Goal: Task Accomplishment & Management: Use online tool/utility

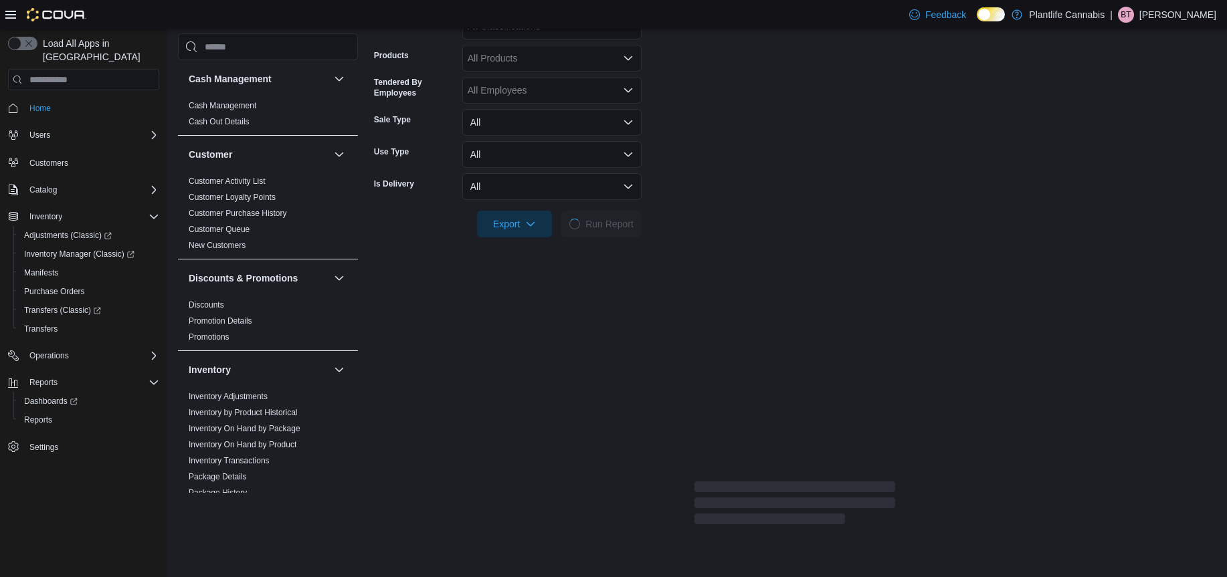
scroll to position [288, 0]
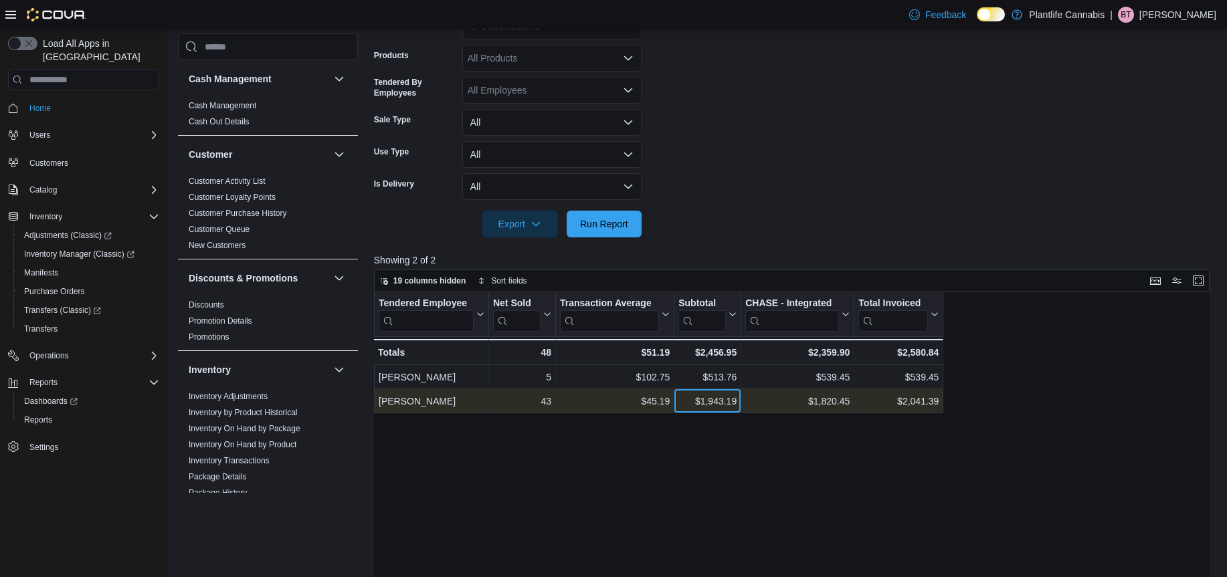
click at [719, 397] on div "$1,943.19" at bounding box center [707, 401] width 58 height 16
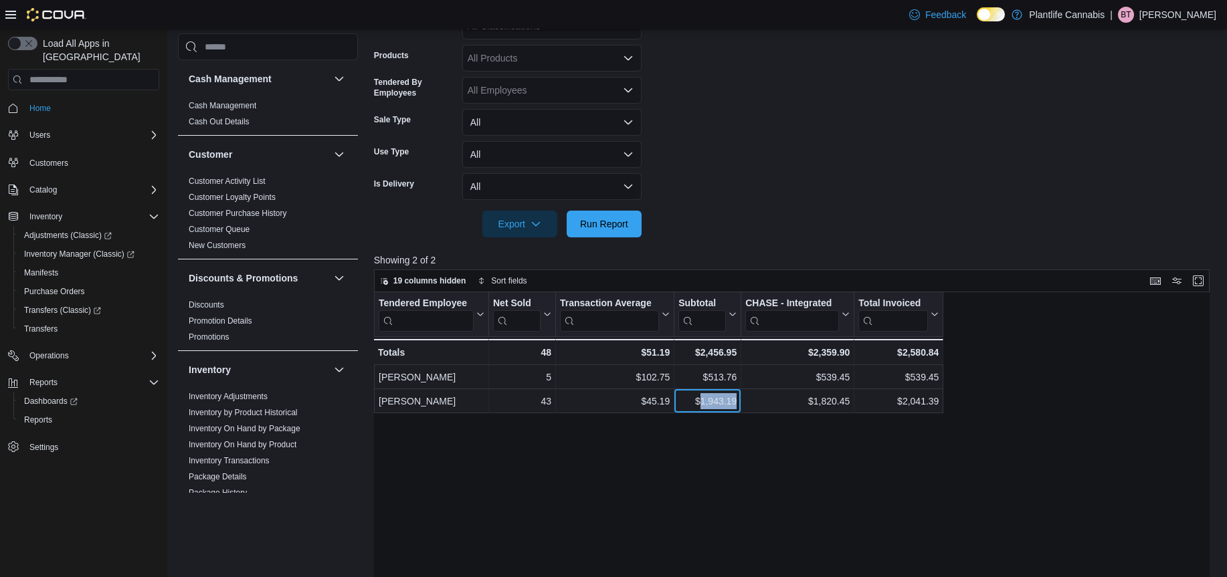
copy div "1,943.19"
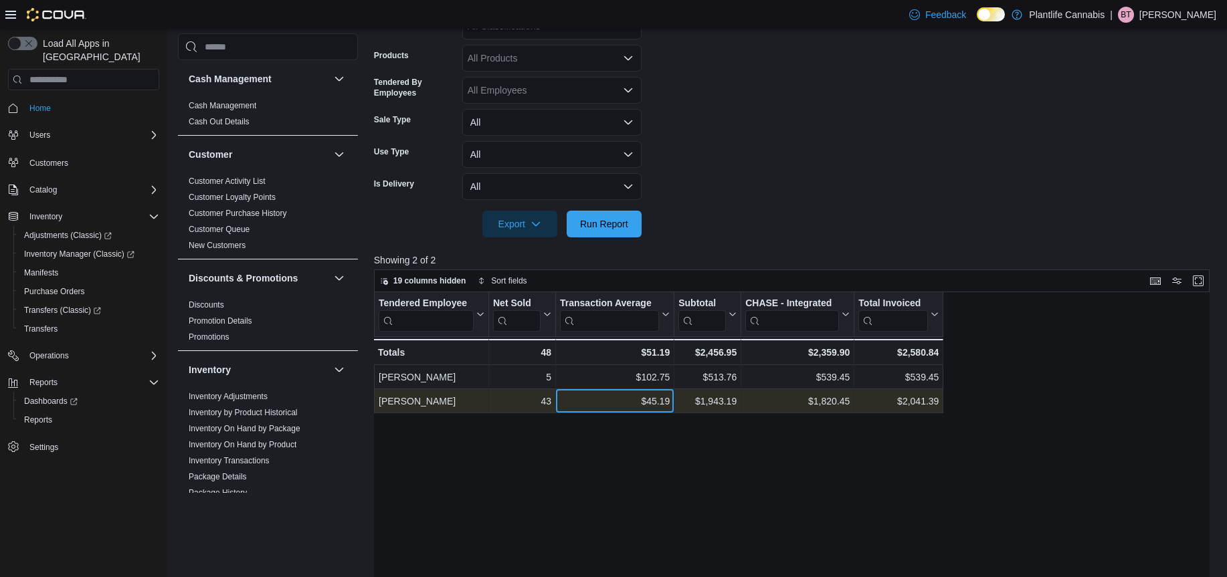
click at [662, 395] on div "$45.19" at bounding box center [615, 401] width 110 height 16
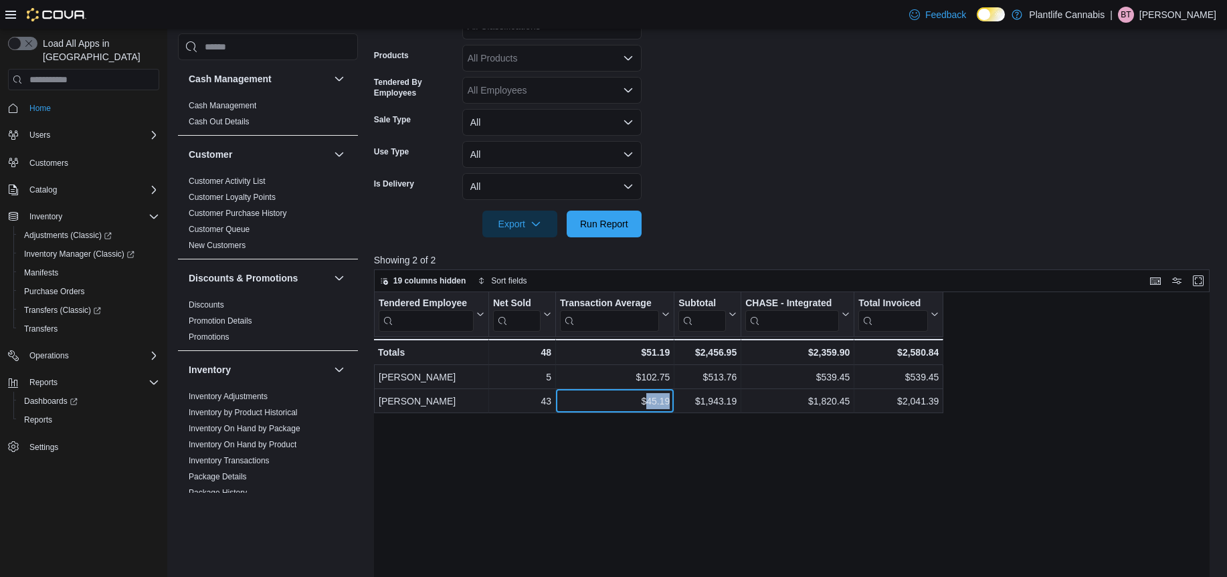
copy div "45.19"
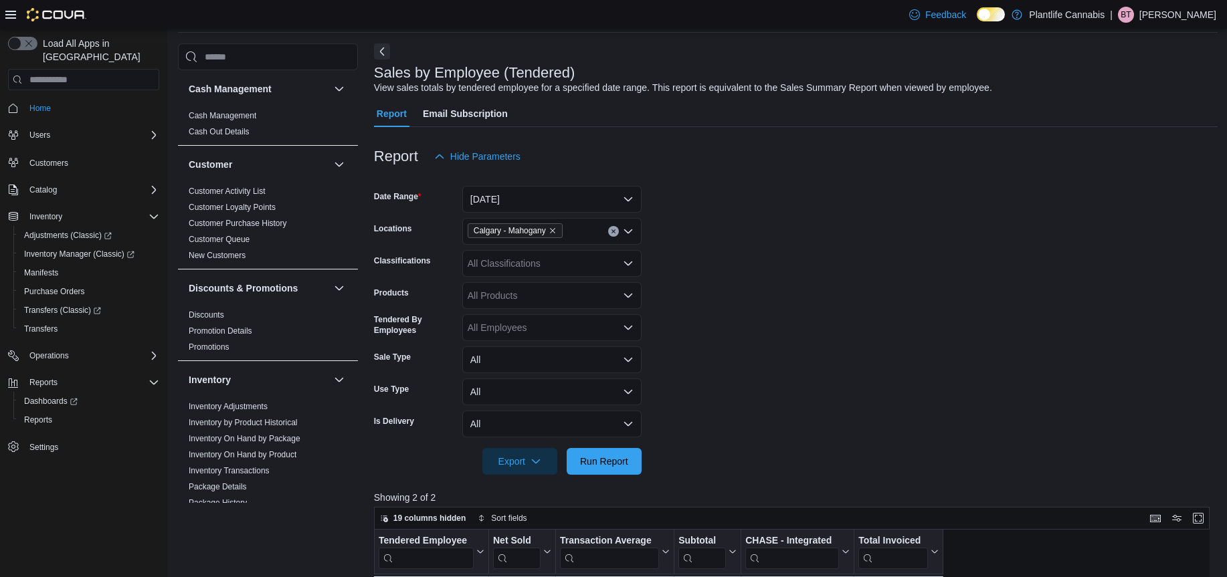
scroll to position [0, 0]
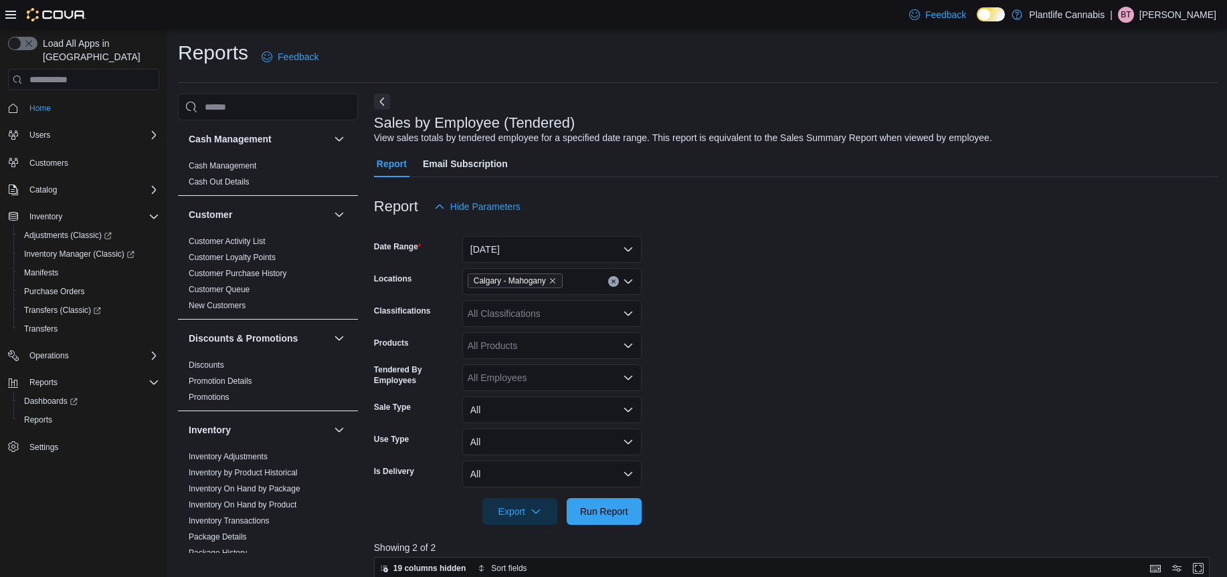
click at [494, 308] on div "All Classifications" at bounding box center [551, 313] width 179 height 27
type input "**"
click at [514, 339] on span "Accessory Group" at bounding box center [527, 336] width 72 height 13
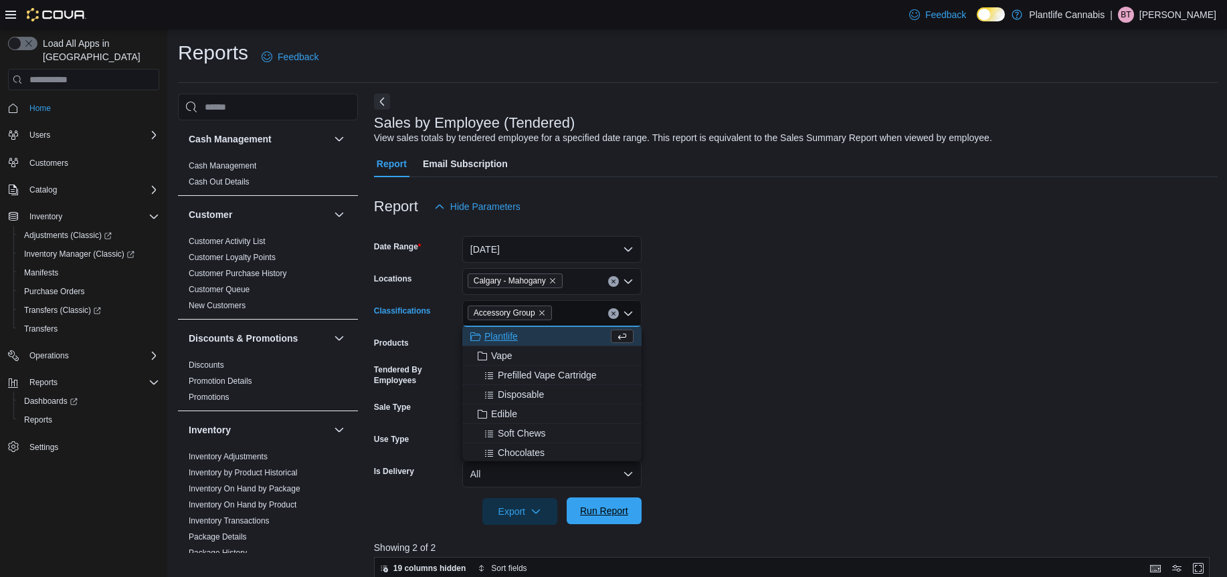
click at [624, 506] on span "Run Report" at bounding box center [604, 510] width 48 height 13
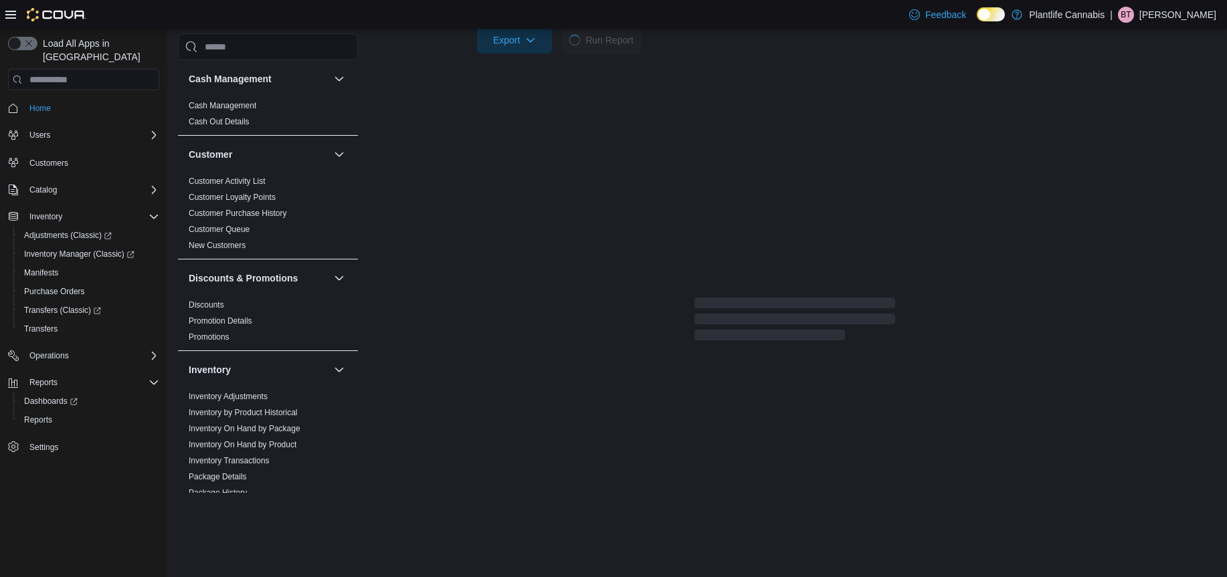
scroll to position [453, 0]
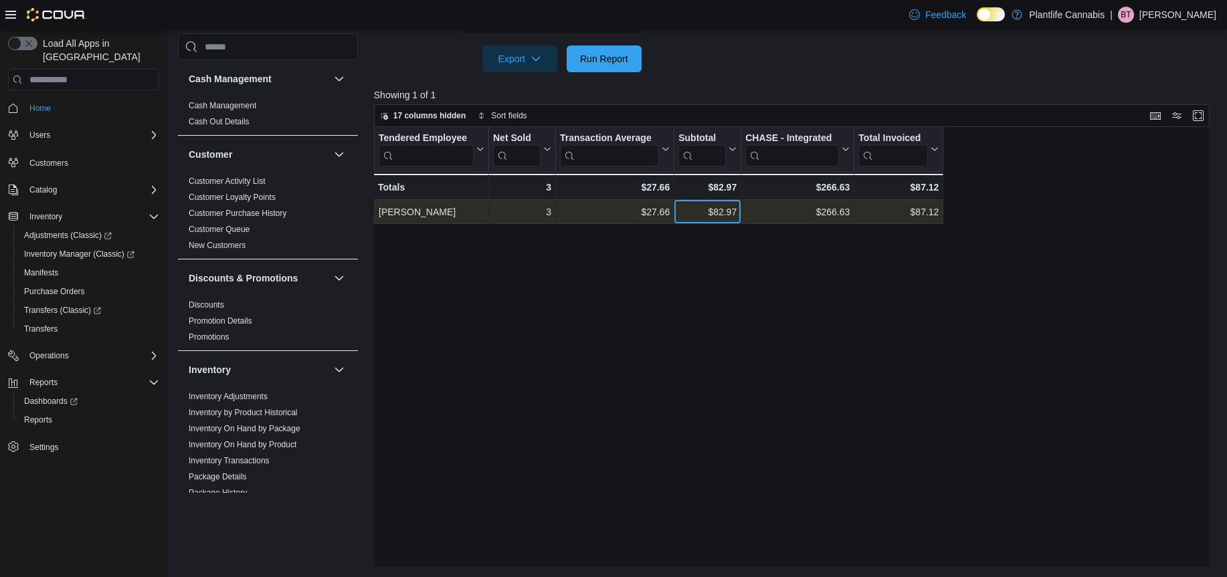
click at [721, 206] on div "$82.97" at bounding box center [707, 212] width 58 height 16
click at [721, 207] on div "$82.97" at bounding box center [707, 212] width 58 height 16
copy div "82.97"
